Goal: Find contact information

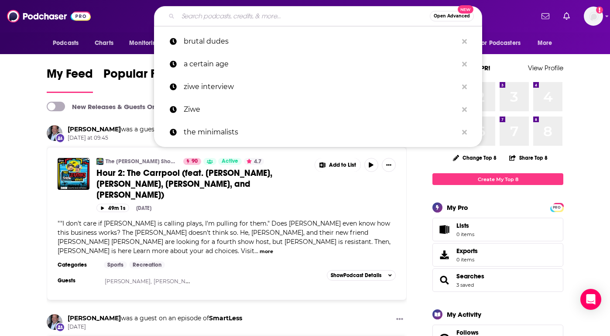
click at [196, 14] on input "Search podcasts, credits, & more..." at bounding box center [304, 16] width 252 height 14
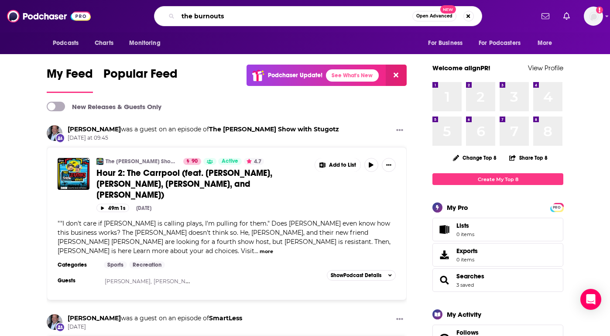
type input "the burnouts"
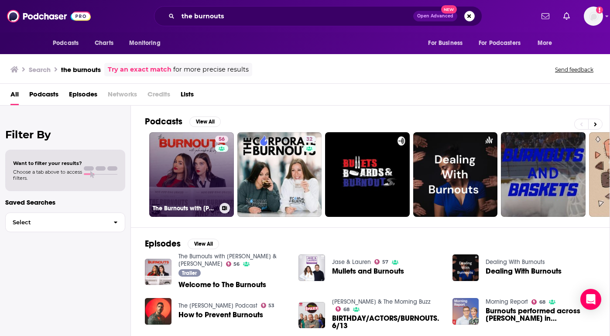
click at [176, 172] on link "56 The Burnouts with [PERSON_NAME] & [PERSON_NAME]" at bounding box center [191, 174] width 85 height 85
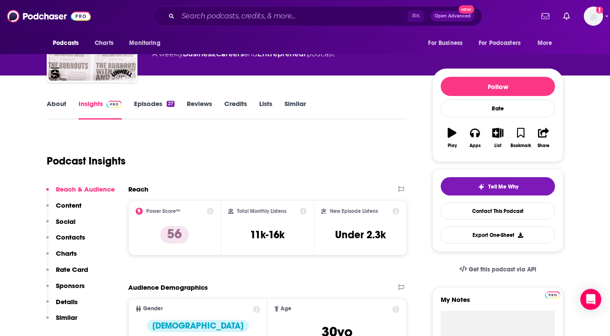
click at [80, 237] on p "Contacts" at bounding box center [70, 237] width 29 height 8
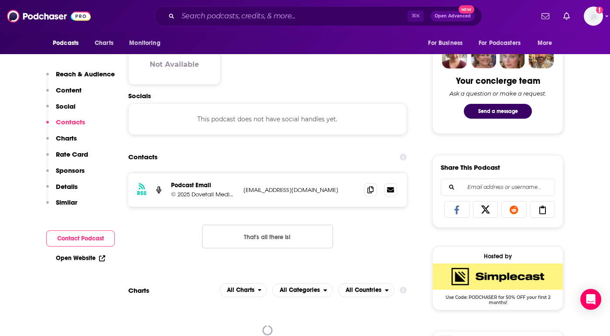
scroll to position [452, 0]
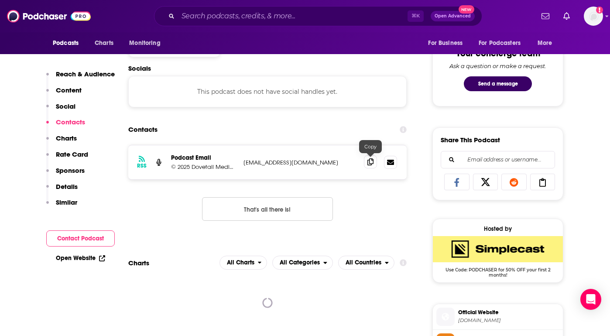
click at [370, 163] on icon at bounding box center [370, 161] width 6 height 7
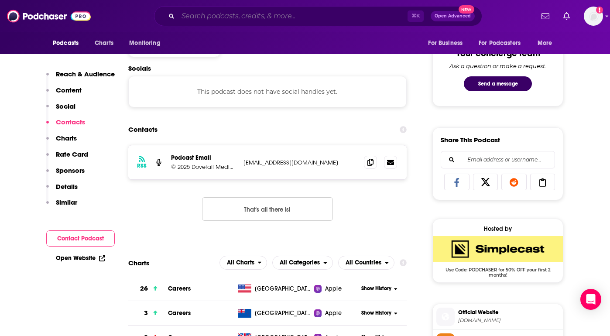
click at [302, 13] on input "Search podcasts, credits, & more..." at bounding box center [293, 16] width 230 height 14
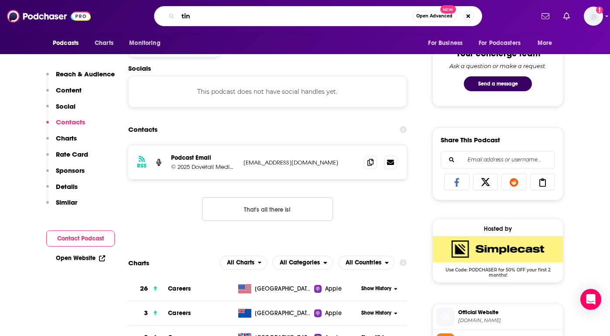
type input "tinx"
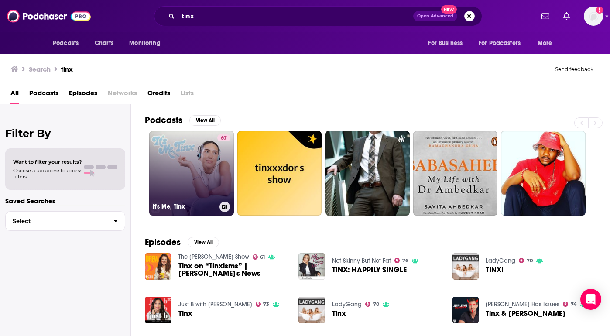
click at [185, 157] on link "67 It's Me, Tinx" at bounding box center [191, 173] width 85 height 85
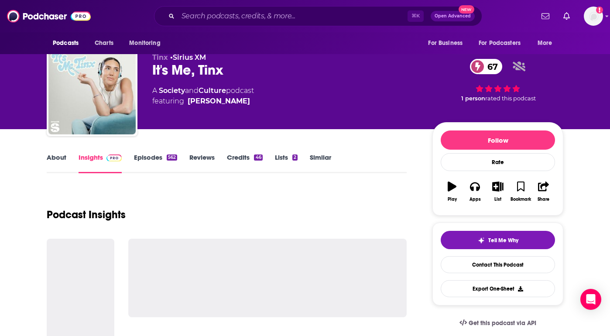
scroll to position [25, 0]
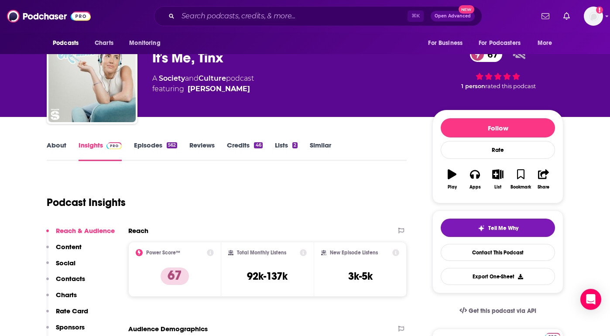
click at [77, 281] on p "Contacts" at bounding box center [70, 278] width 29 height 8
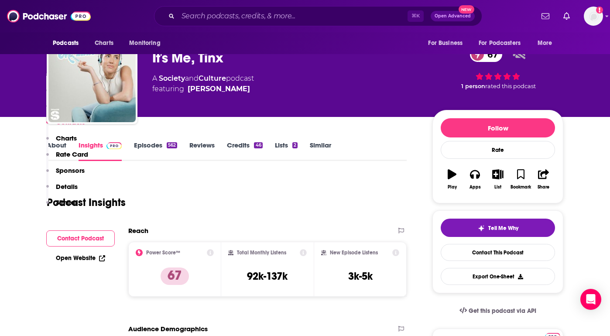
scroll to position [719, 0]
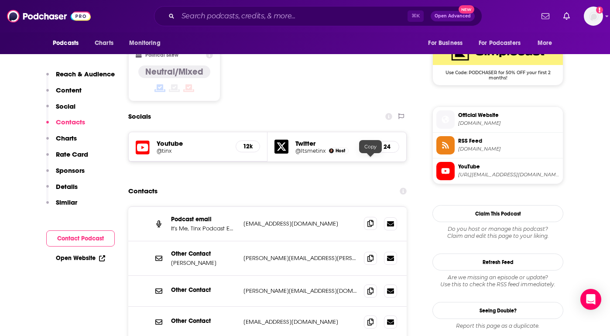
click at [373, 220] on icon at bounding box center [370, 223] width 6 height 7
click at [351, 35] on div "Podcasts Charts Monitoring For Business For Podcasters More" at bounding box center [305, 43] width 559 height 22
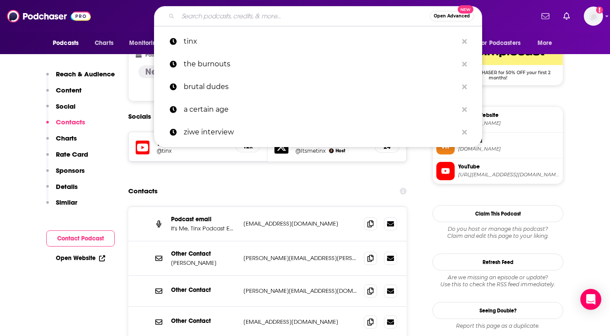
click at [351, 14] on input "Search podcasts, credits, & more..." at bounding box center [304, 16] width 252 height 14
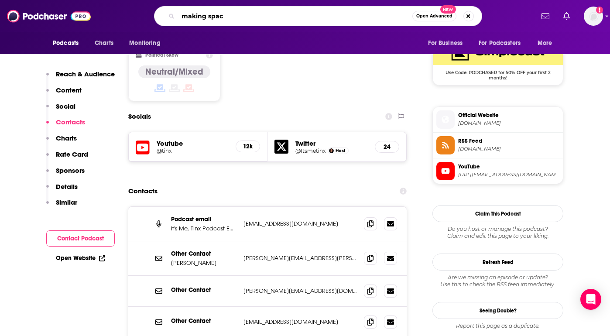
type input "making space"
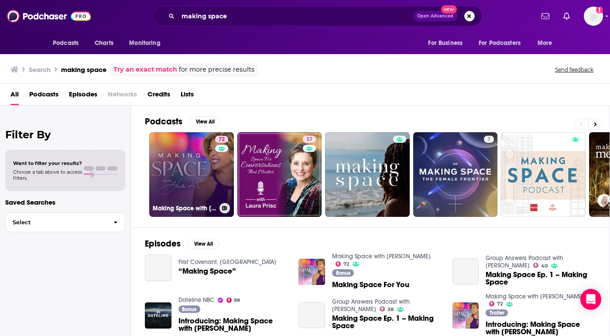
click at [190, 166] on link "72 Making Space with [PERSON_NAME]" at bounding box center [191, 174] width 85 height 85
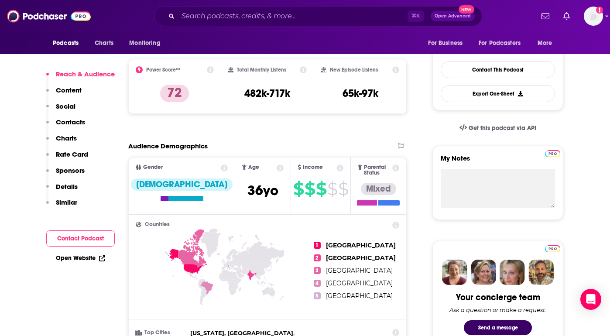
click at [81, 120] on p "Contacts" at bounding box center [70, 122] width 29 height 8
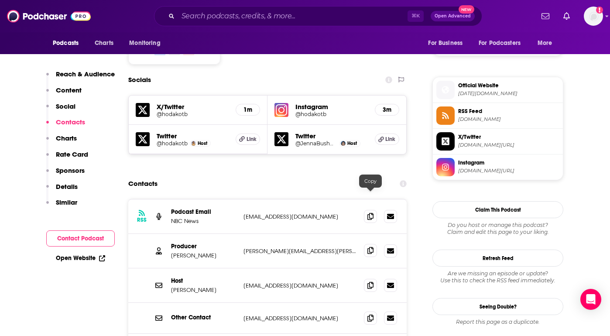
click at [367, 247] on icon at bounding box center [370, 250] width 6 height 7
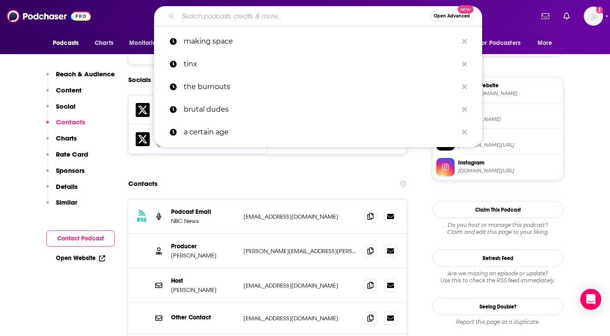
click at [313, 20] on input "Search podcasts, credits, & more..." at bounding box center [304, 16] width 252 height 14
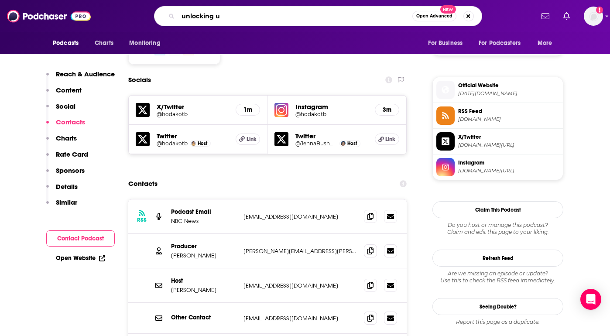
type input "unlocking us"
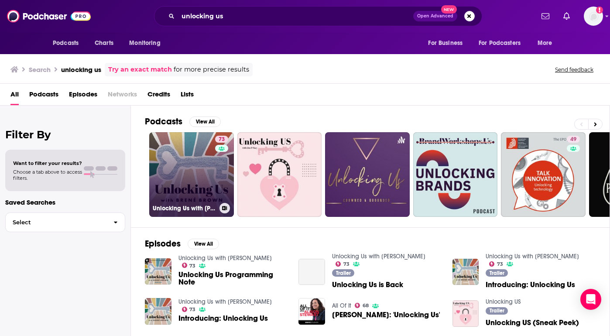
click at [182, 178] on link "73 Unlocking Us with [PERSON_NAME]" at bounding box center [191, 174] width 85 height 85
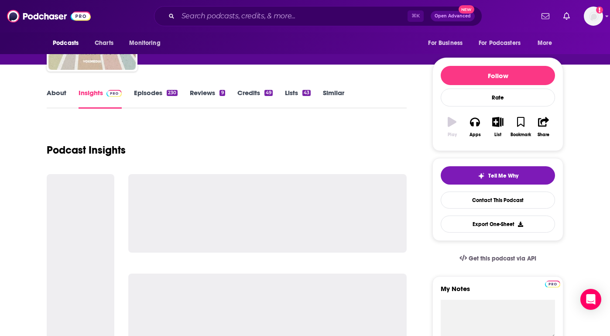
scroll to position [100, 0]
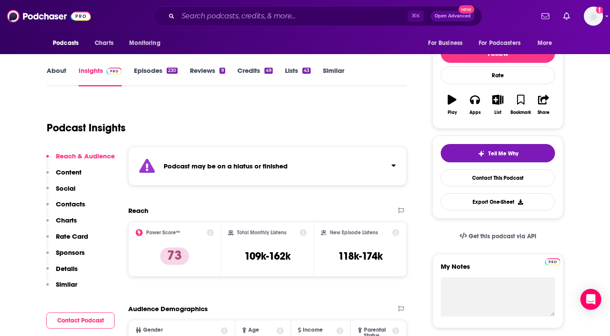
click at [79, 206] on p "Contacts" at bounding box center [70, 204] width 29 height 8
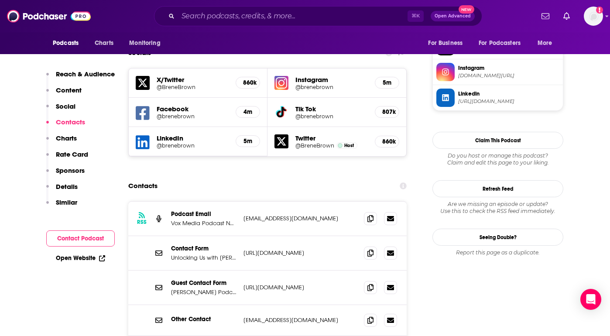
scroll to position [822, 0]
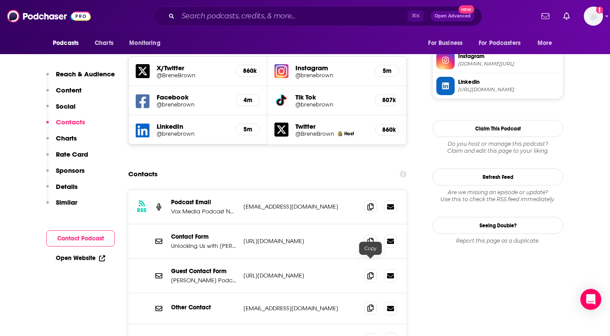
click at [366, 302] on span at bounding box center [370, 308] width 13 height 13
click at [375, 200] on span at bounding box center [370, 206] width 13 height 13
click at [314, 12] on input "Search podcasts, credits, & more..." at bounding box center [293, 16] width 230 height 14
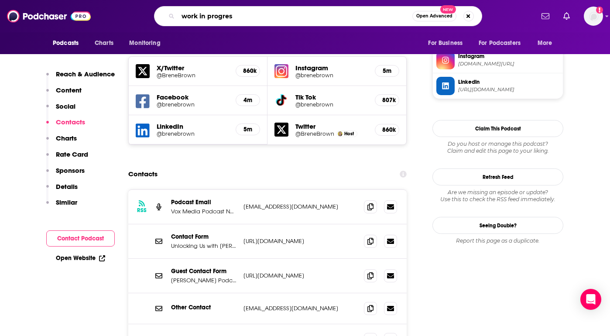
type input "work in progress"
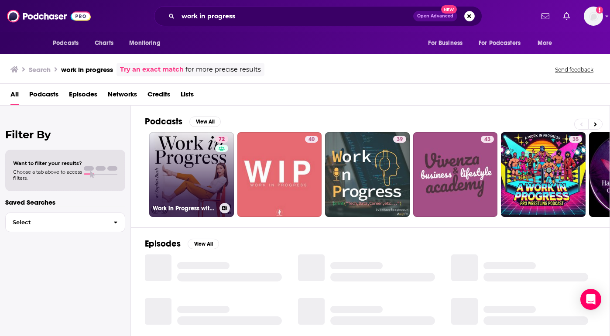
click at [202, 160] on link "72 Work in Progress with [PERSON_NAME]" at bounding box center [191, 174] width 85 height 85
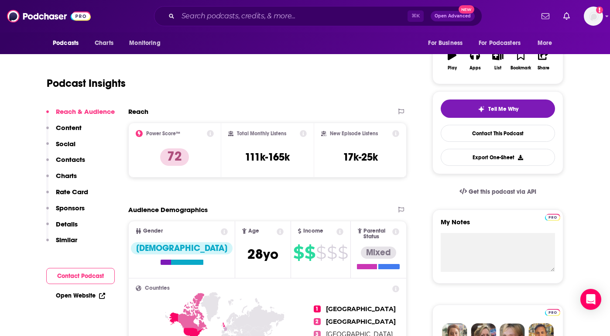
click at [74, 159] on p "Contacts" at bounding box center [70, 159] width 29 height 8
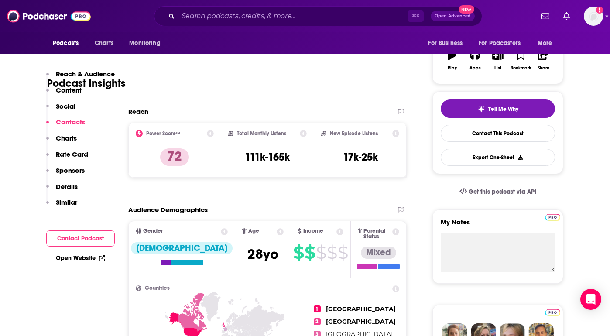
scroll to position [728, 0]
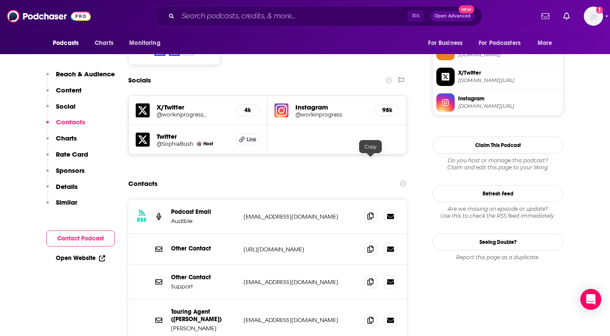
click at [372, 213] on icon at bounding box center [370, 216] width 6 height 7
click at [84, 242] on button "Contact Podcast" at bounding box center [80, 238] width 69 height 16
click at [69, 184] on p "Details" at bounding box center [67, 186] width 22 height 8
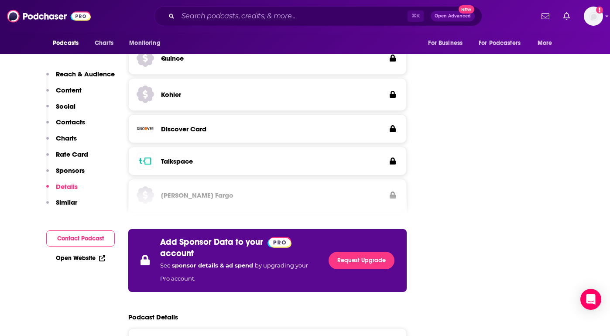
scroll to position [1640, 0]
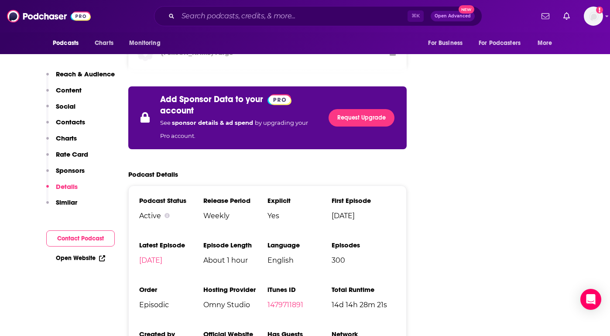
click at [72, 239] on button "Contact Podcast" at bounding box center [80, 238] width 69 height 16
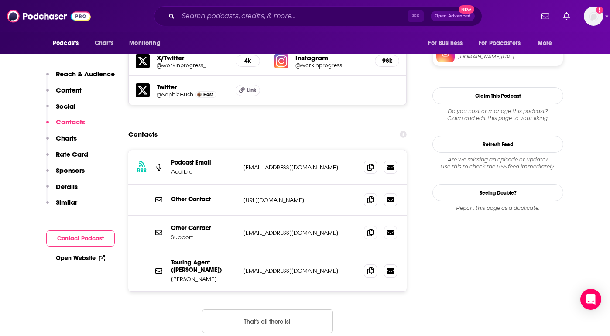
scroll to position [728, 0]
